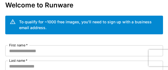
scroll to position [55, 0]
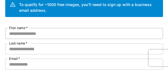
click at [29, 33] on input "First name   *" at bounding box center [83, 33] width 157 height 11
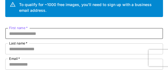
paste input "*******"
type input "*******"
click at [28, 50] on input "Last name   *" at bounding box center [83, 49] width 157 height 11
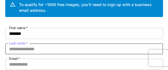
click at [23, 49] on input "Last name   *" at bounding box center [83, 49] width 157 height 11
paste input "*****"
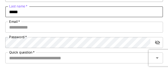
scroll to position [83, 0]
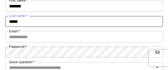
type input "*****"
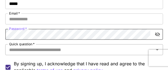
scroll to position [110, 0]
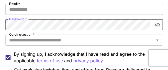
click at [156, 27] on icon "toggle password visibility" at bounding box center [157, 25] width 6 height 6
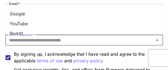
click at [60, 43] on input "Quick question   *" at bounding box center [79, 40] width 145 height 8
click at [22, 13] on li "Google" at bounding box center [83, 14] width 157 height 10
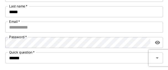
scroll to position [83, 0]
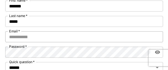
click at [29, 39] on input "Email   *" at bounding box center [83, 36] width 157 height 11
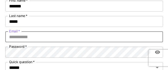
paste input "**********"
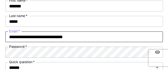
type input "**********"
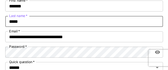
drag, startPoint x: 25, startPoint y: 22, endPoint x: -6, endPoint y: 22, distance: 30.9
click at [0, 22] on html "**********" at bounding box center [84, 49] width 168 height 264
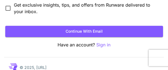
scroll to position [166, 0]
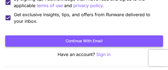
click at [83, 40] on button "Continue with email" at bounding box center [83, 41] width 157 height 11
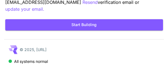
scroll to position [59, 0]
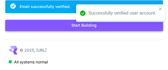
scroll to position [54, 0]
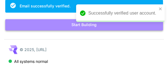
click at [75, 24] on button "Start Building" at bounding box center [83, 24] width 157 height 11
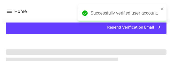
scroll to position [54, 0]
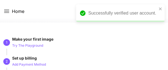
click at [154, 10] on div "Successfully verified user account." at bounding box center [122, 13] width 69 height 7
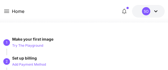
click at [52, 16] on div at bounding box center [84, 19] width 168 height 7
click at [152, 13] on icon at bounding box center [155, 11] width 7 height 7
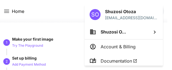
click at [49, 14] on div at bounding box center [86, 35] width 172 height 70
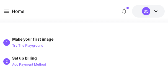
click at [2, 11] on div "Home $0.05 credits left SO" at bounding box center [84, 11] width 168 height 23
click at [5, 10] on icon at bounding box center [6, 11] width 5 height 3
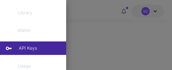
scroll to position [83, 0]
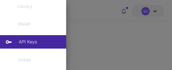
click at [28, 43] on p "API Keys" at bounding box center [28, 42] width 18 height 7
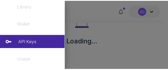
scroll to position [41, 0]
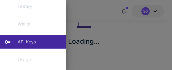
click at [116, 34] on div at bounding box center [86, 35] width 172 height 70
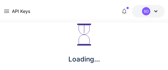
scroll to position [13, 0]
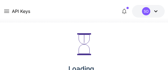
click at [47, 51] on div "Loading..." at bounding box center [84, 54] width 168 height 88
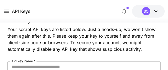
click at [31, 65] on input "API key name   *" at bounding box center [83, 67] width 153 height 11
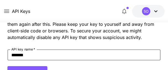
scroll to position [0, 0]
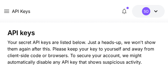
type input "*******"
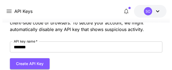
scroll to position [34, 0]
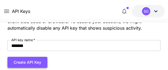
click at [23, 64] on button "Create API Key" at bounding box center [27, 62] width 40 height 11
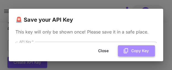
click at [133, 54] on button "Copy Key" at bounding box center [136, 51] width 37 height 11
